Goal: Find specific page/section: Find specific page/section

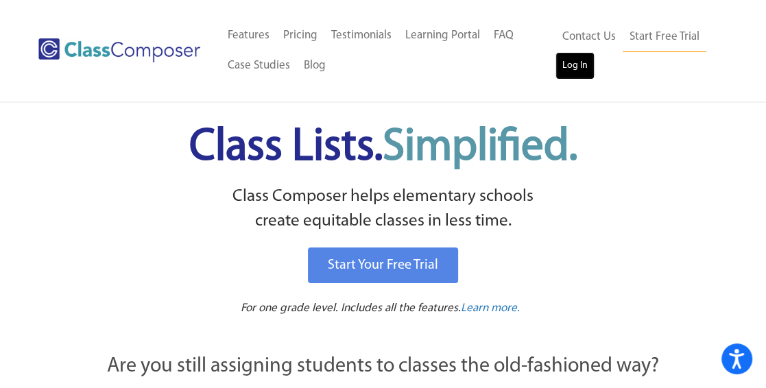
click at [577, 68] on link "Log In" at bounding box center [575, 65] width 39 height 27
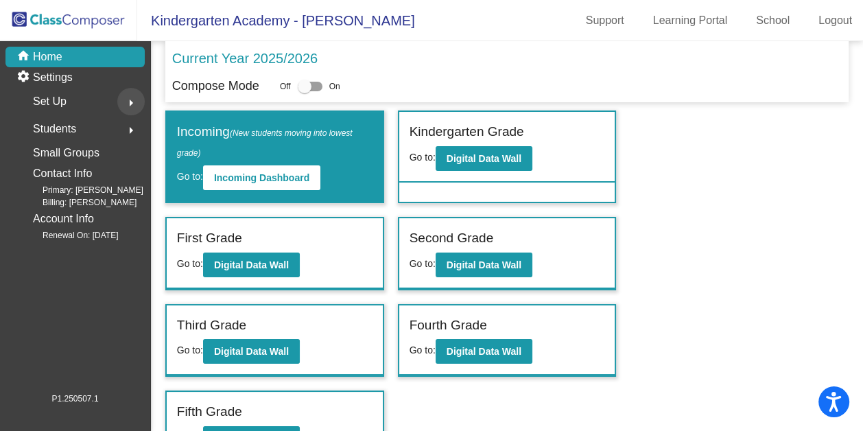
click at [134, 102] on mat-icon "arrow_right" at bounding box center [131, 103] width 16 height 16
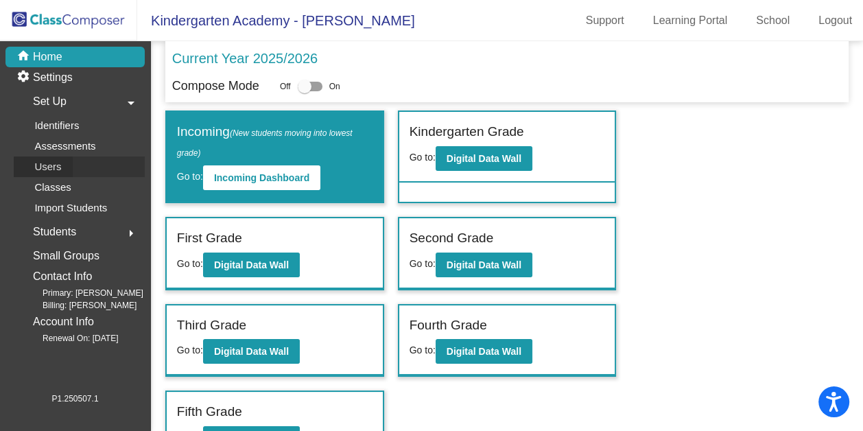
click at [76, 169] on link "Users" at bounding box center [79, 166] width 131 height 21
